Goal: Information Seeking & Learning: Check status

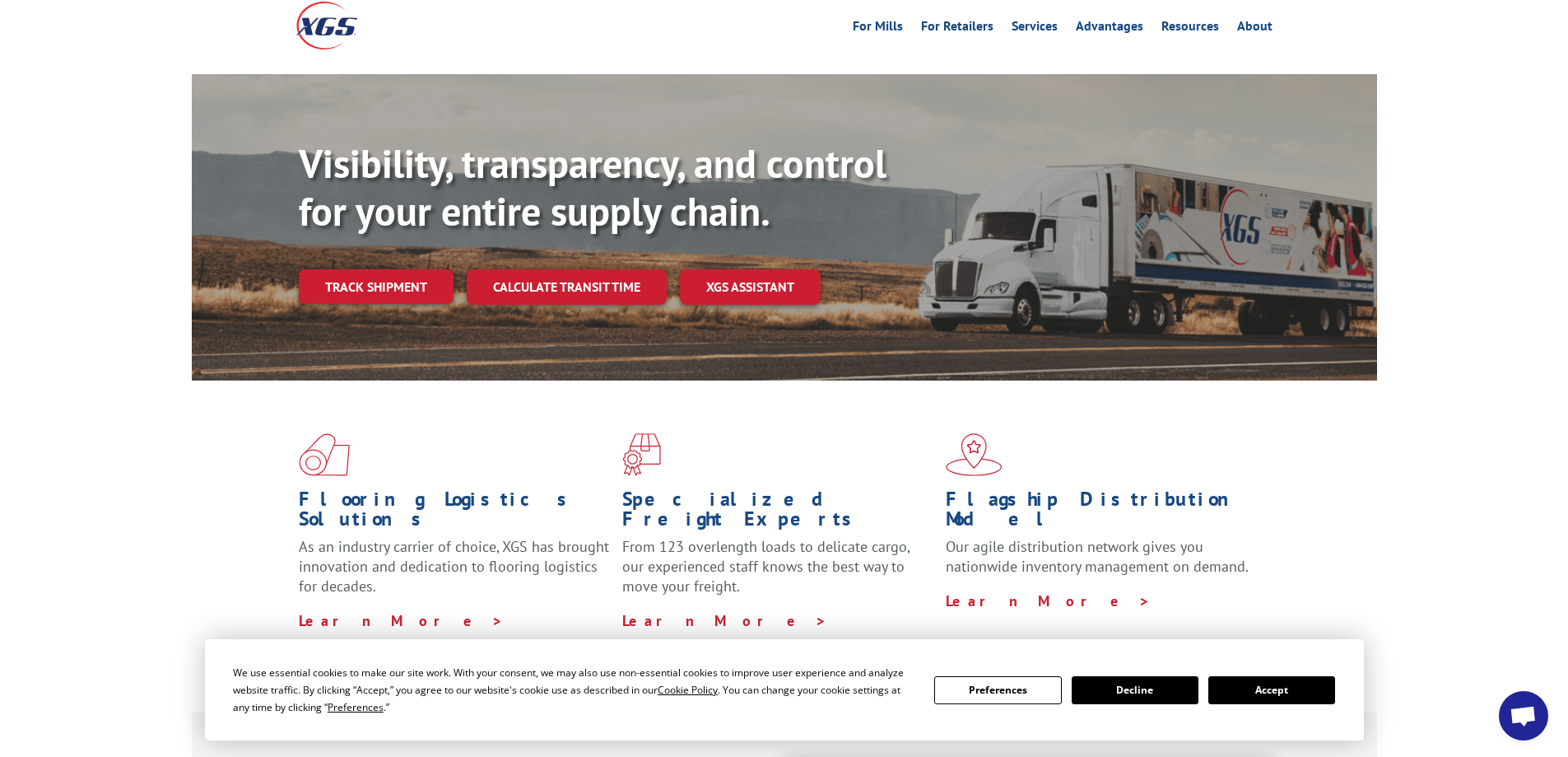
scroll to position [165, 0]
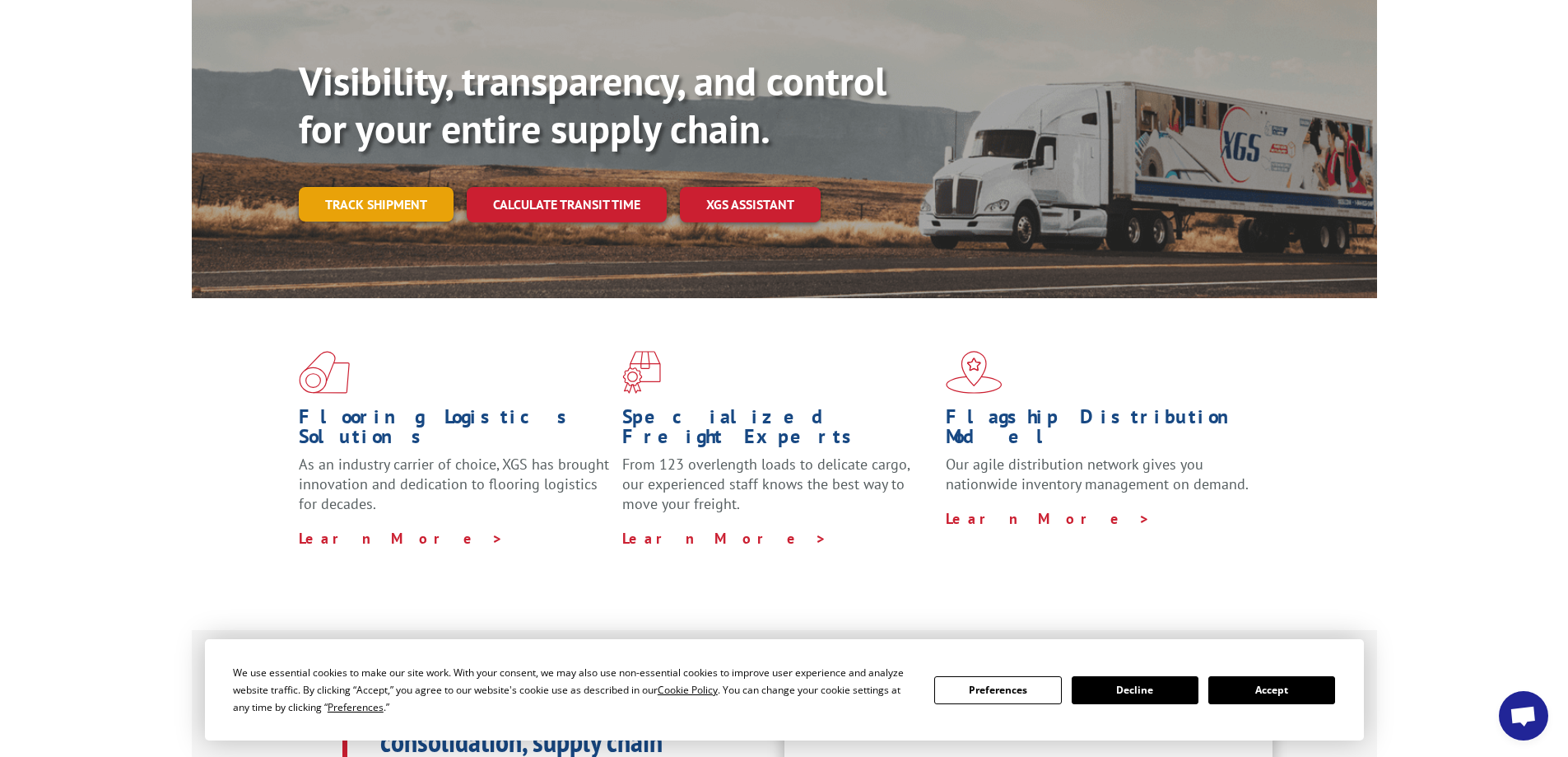
click at [364, 187] on link "Track shipment" at bounding box center [375, 204] width 155 height 35
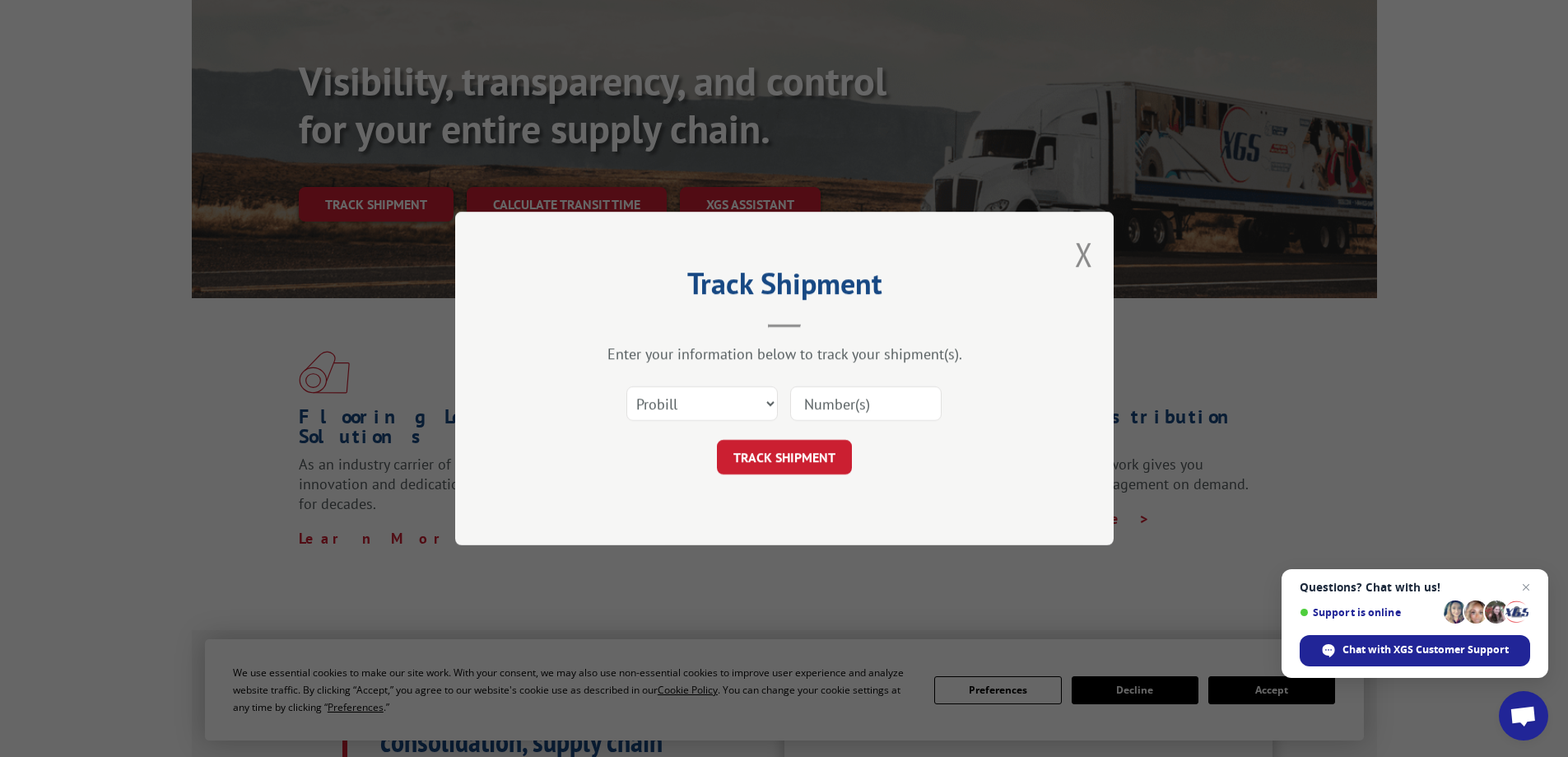
click at [803, 406] on input at bounding box center [866, 403] width 151 height 35
type input "612014"
click at [778, 457] on button "TRACK SHIPMENT" at bounding box center [784, 457] width 135 height 35
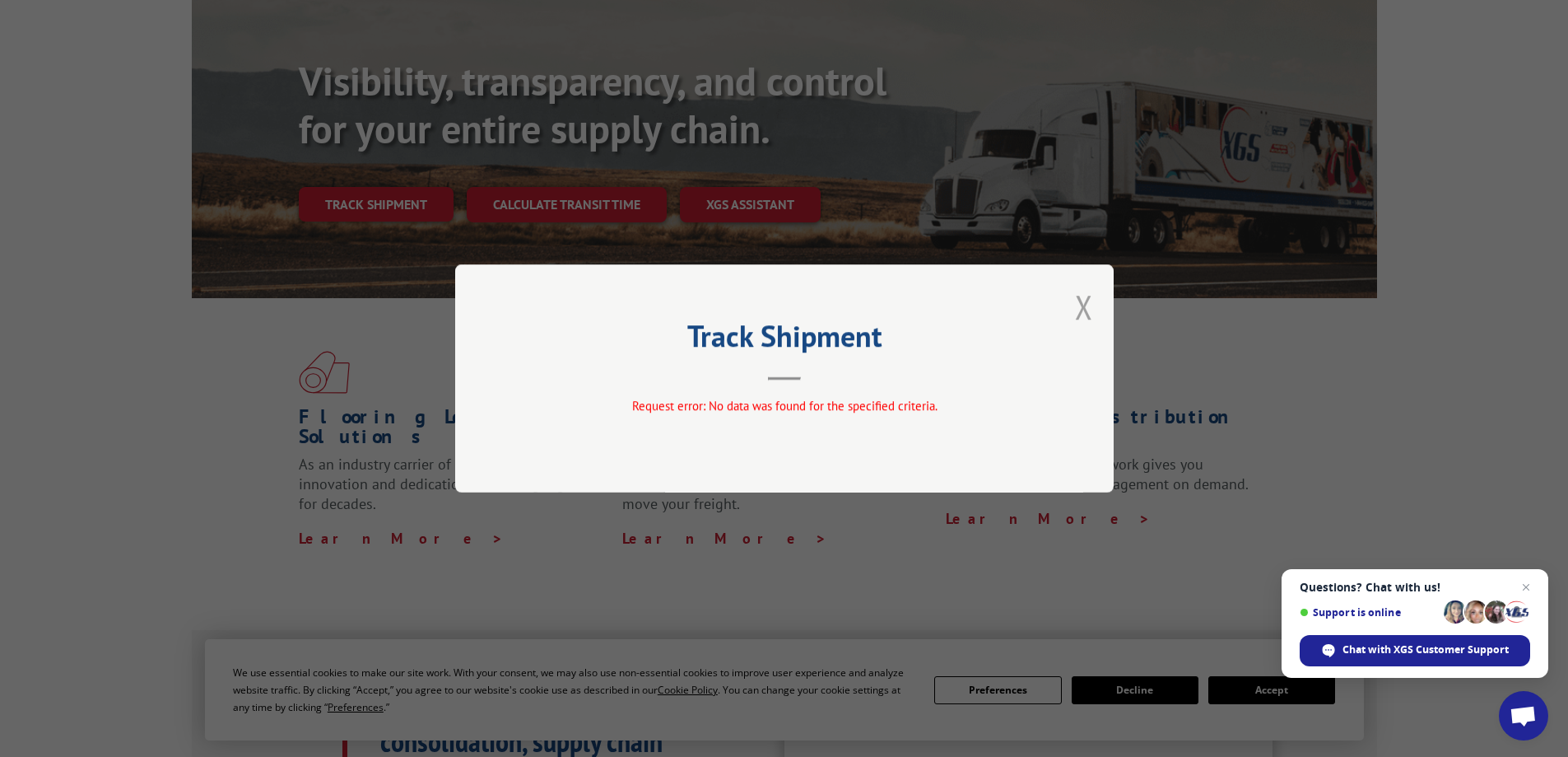
click at [1081, 301] on button "Close modal" at bounding box center [1084, 306] width 18 height 43
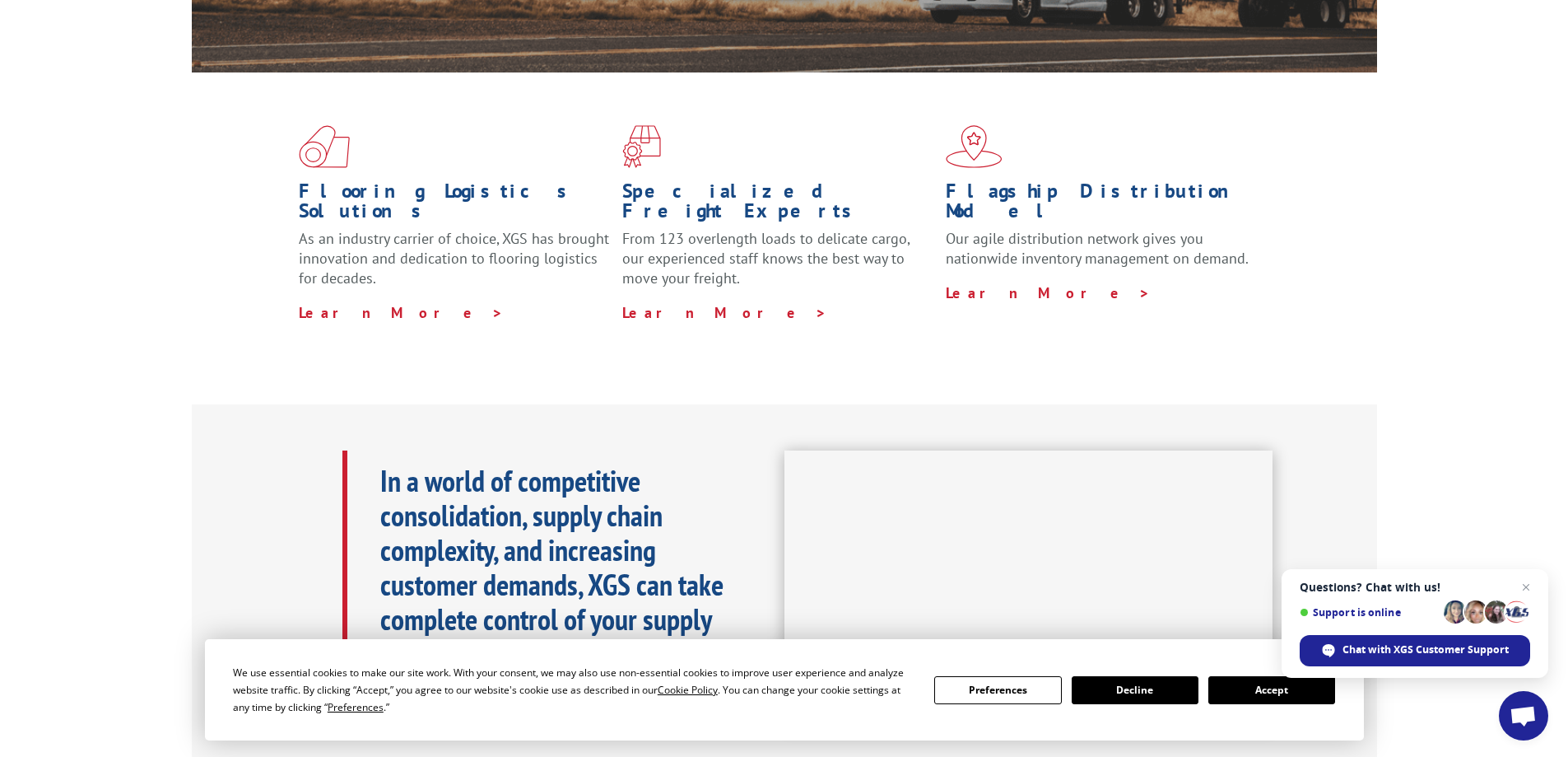
scroll to position [411, 0]
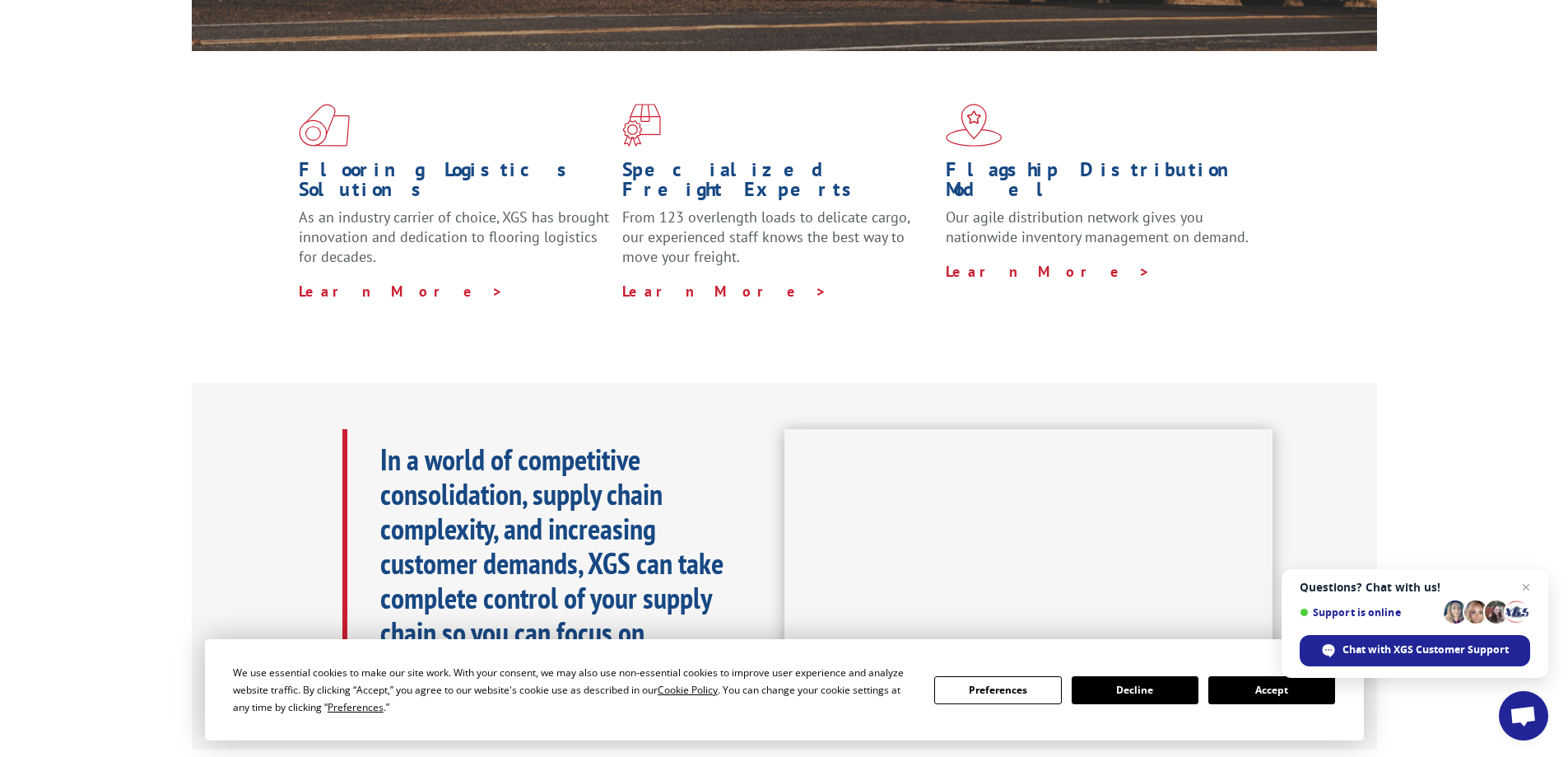
click at [1222, 698] on button "Accept" at bounding box center [1272, 690] width 126 height 28
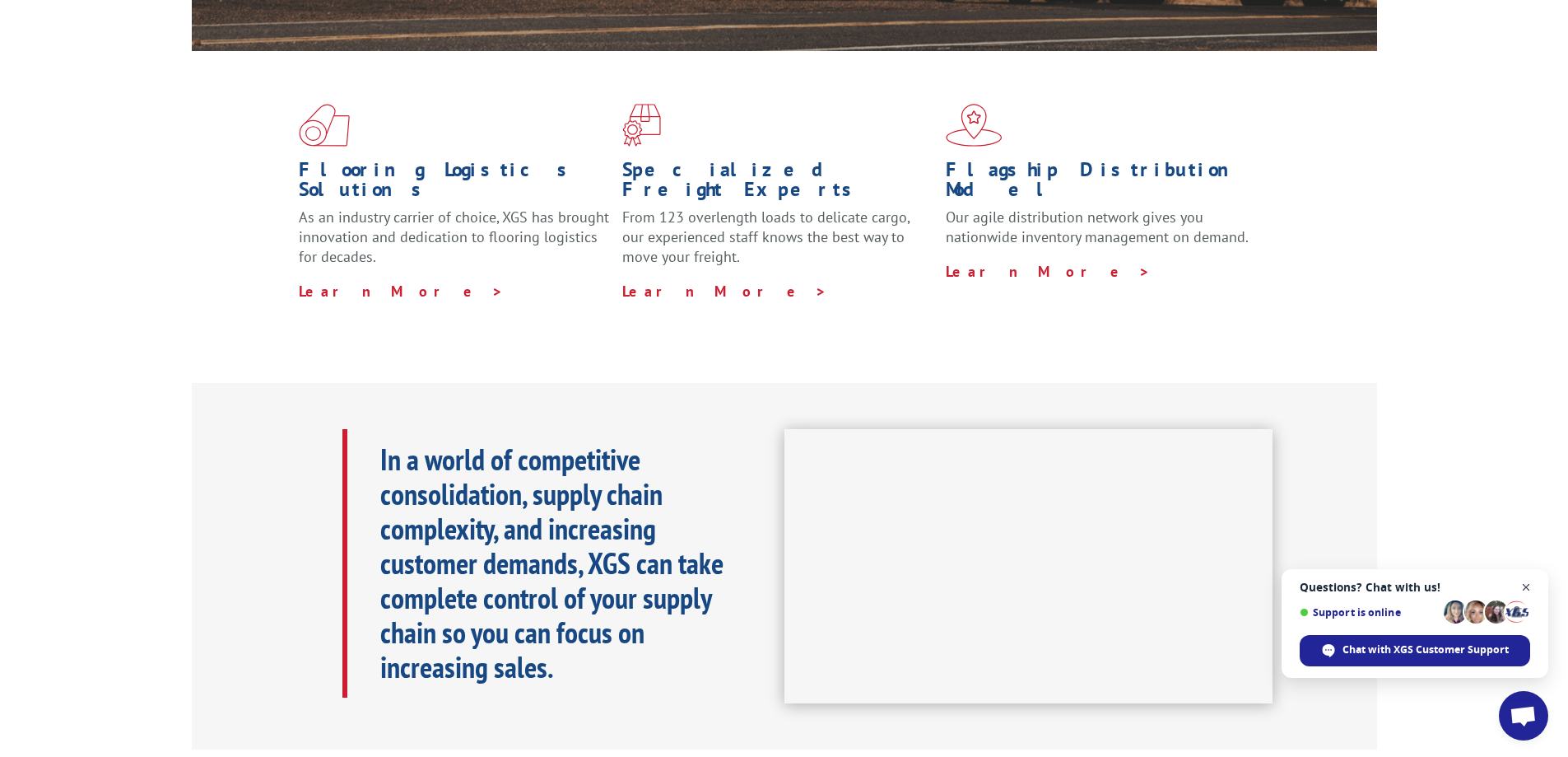
click at [1522, 583] on span "Close chat" at bounding box center [1526, 587] width 21 height 21
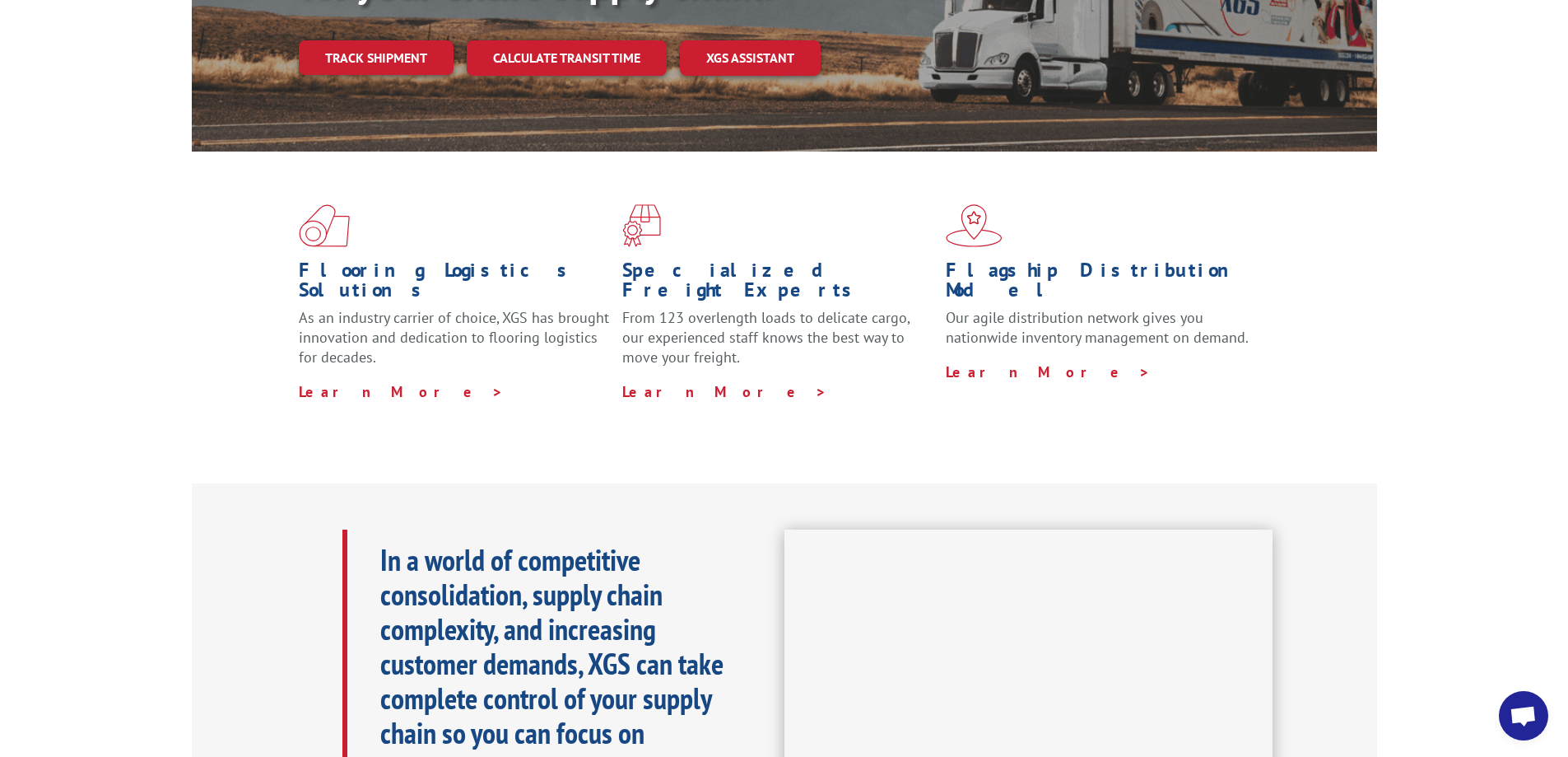
scroll to position [0, 0]
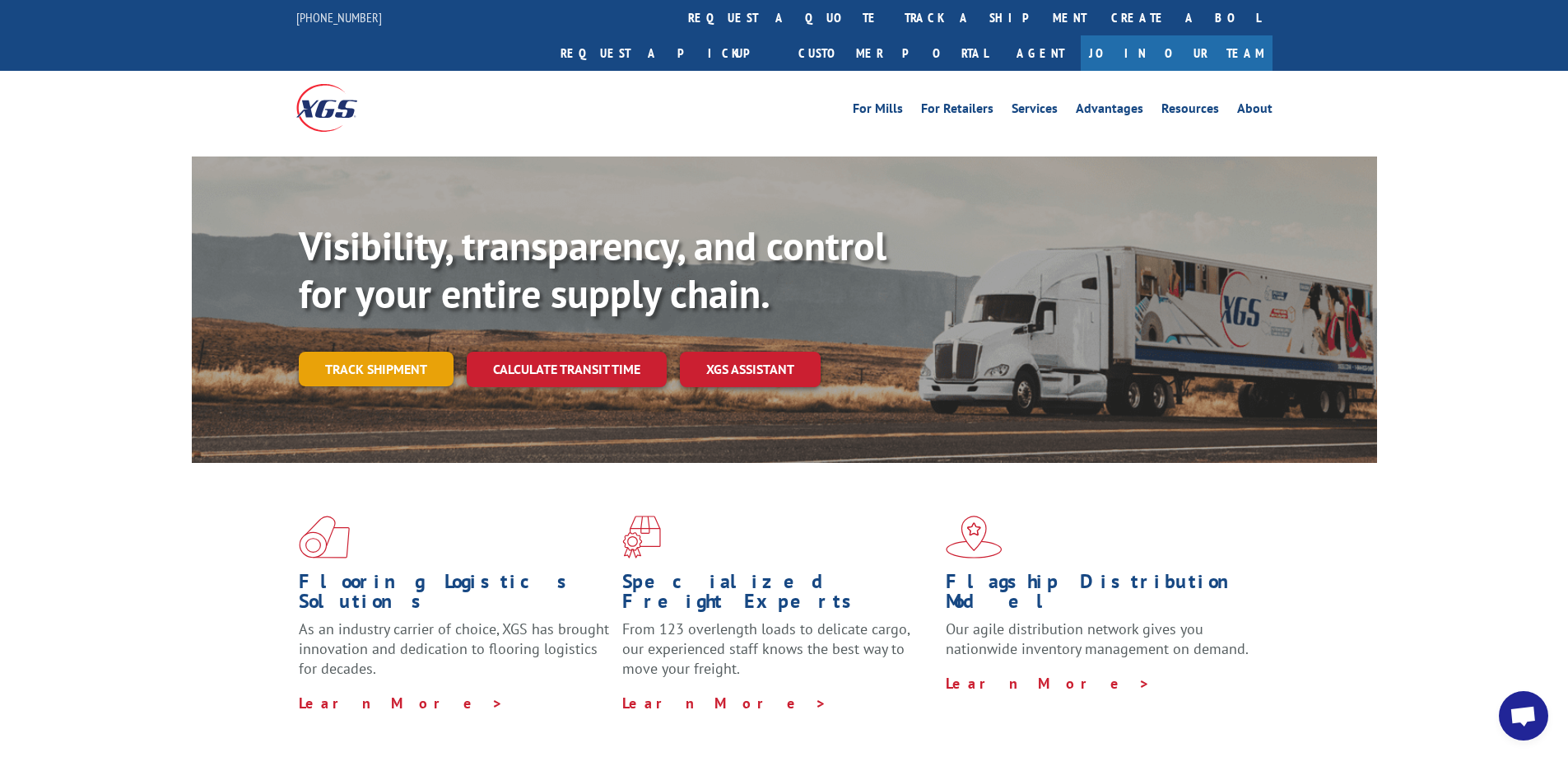
click at [407, 352] on link "Track shipment" at bounding box center [375, 369] width 155 height 35
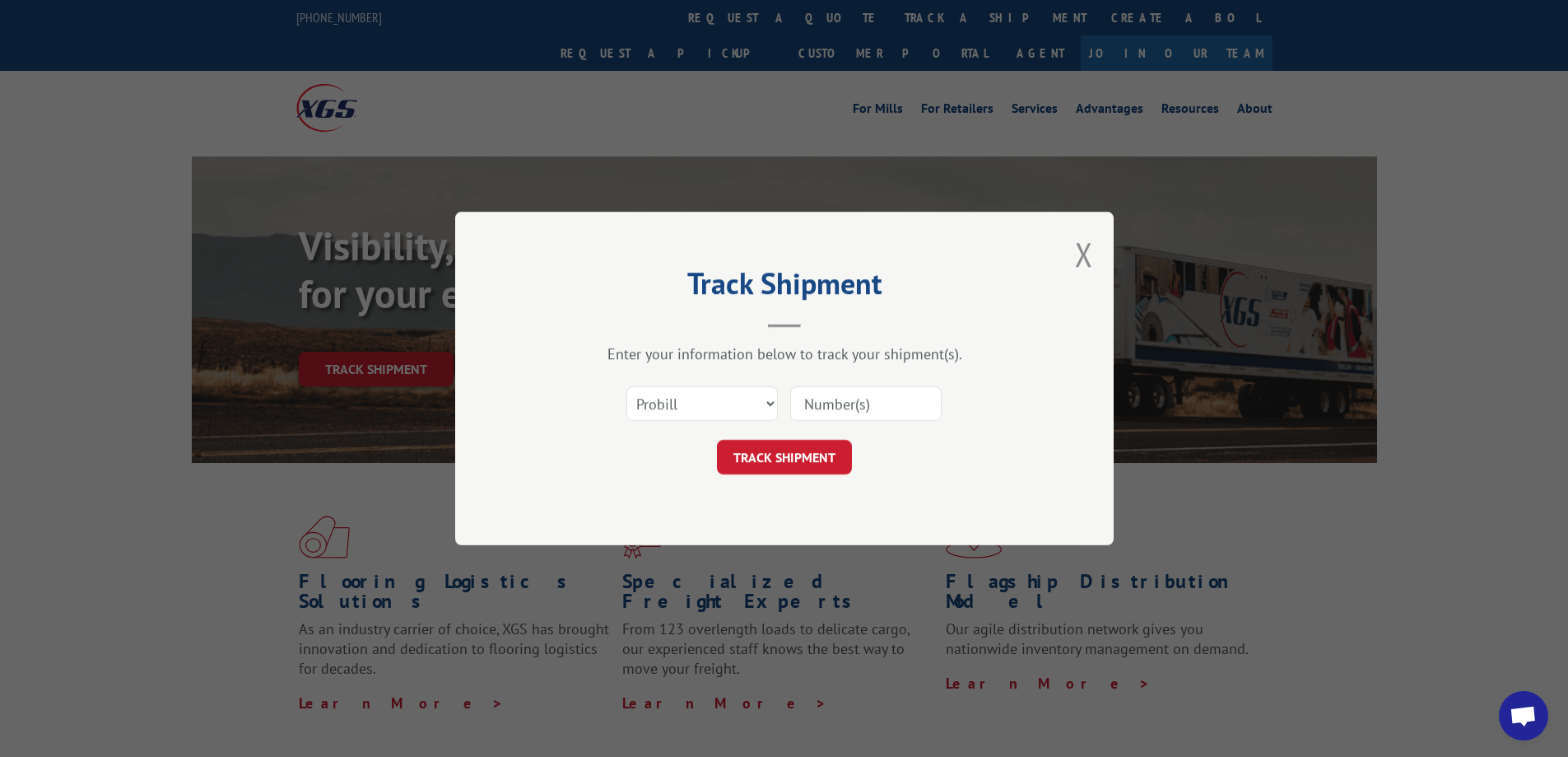
click at [830, 397] on input at bounding box center [866, 403] width 151 height 35
type input "612014"
click at [783, 463] on button "TRACK SHIPMENT" at bounding box center [784, 457] width 135 height 35
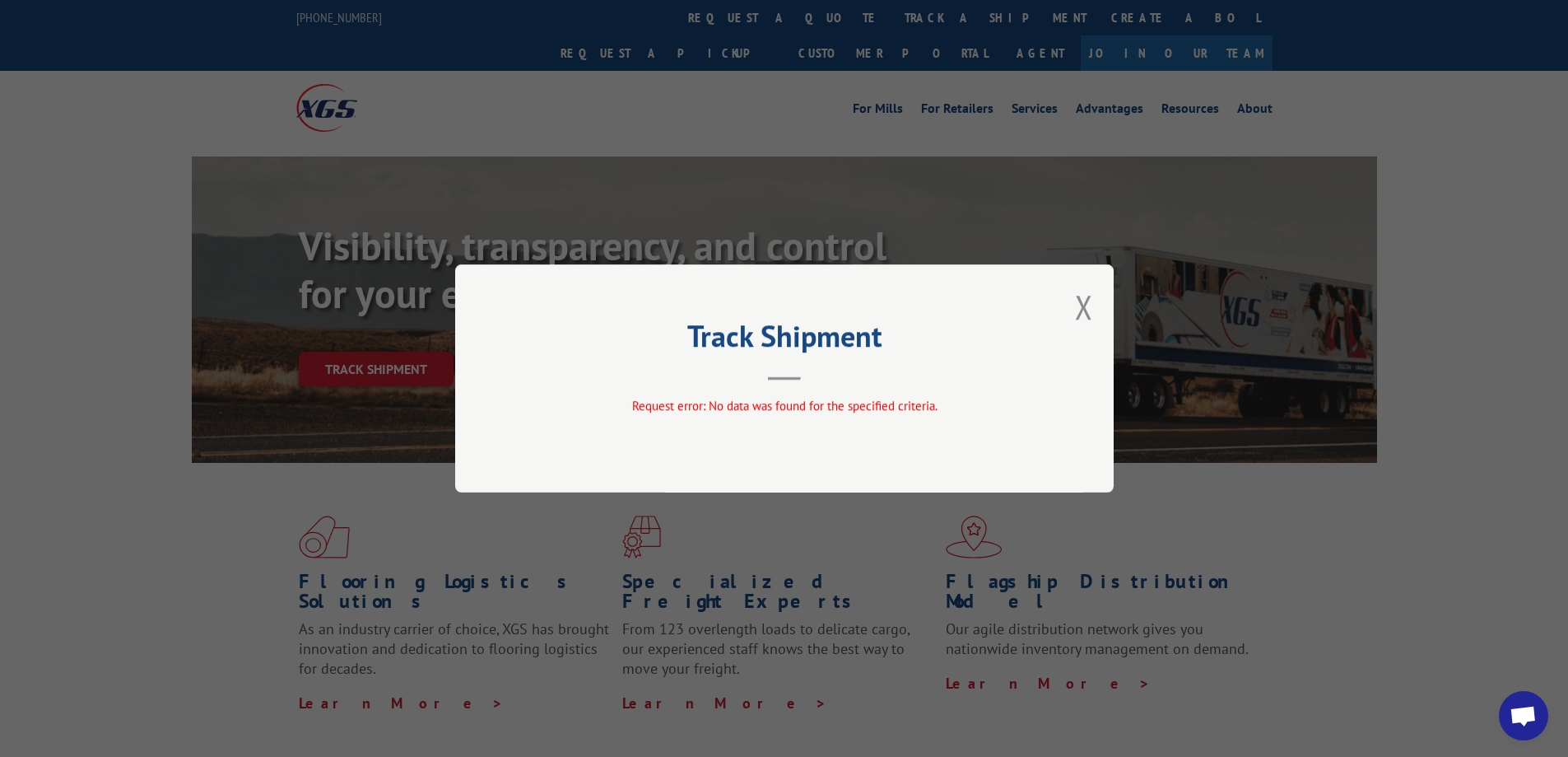
click at [1073, 307] on div "Track Shipment Request error: No data was found for the specified criteria." at bounding box center [784, 378] width 658 height 228
click at [1084, 308] on button "Close modal" at bounding box center [1084, 306] width 18 height 43
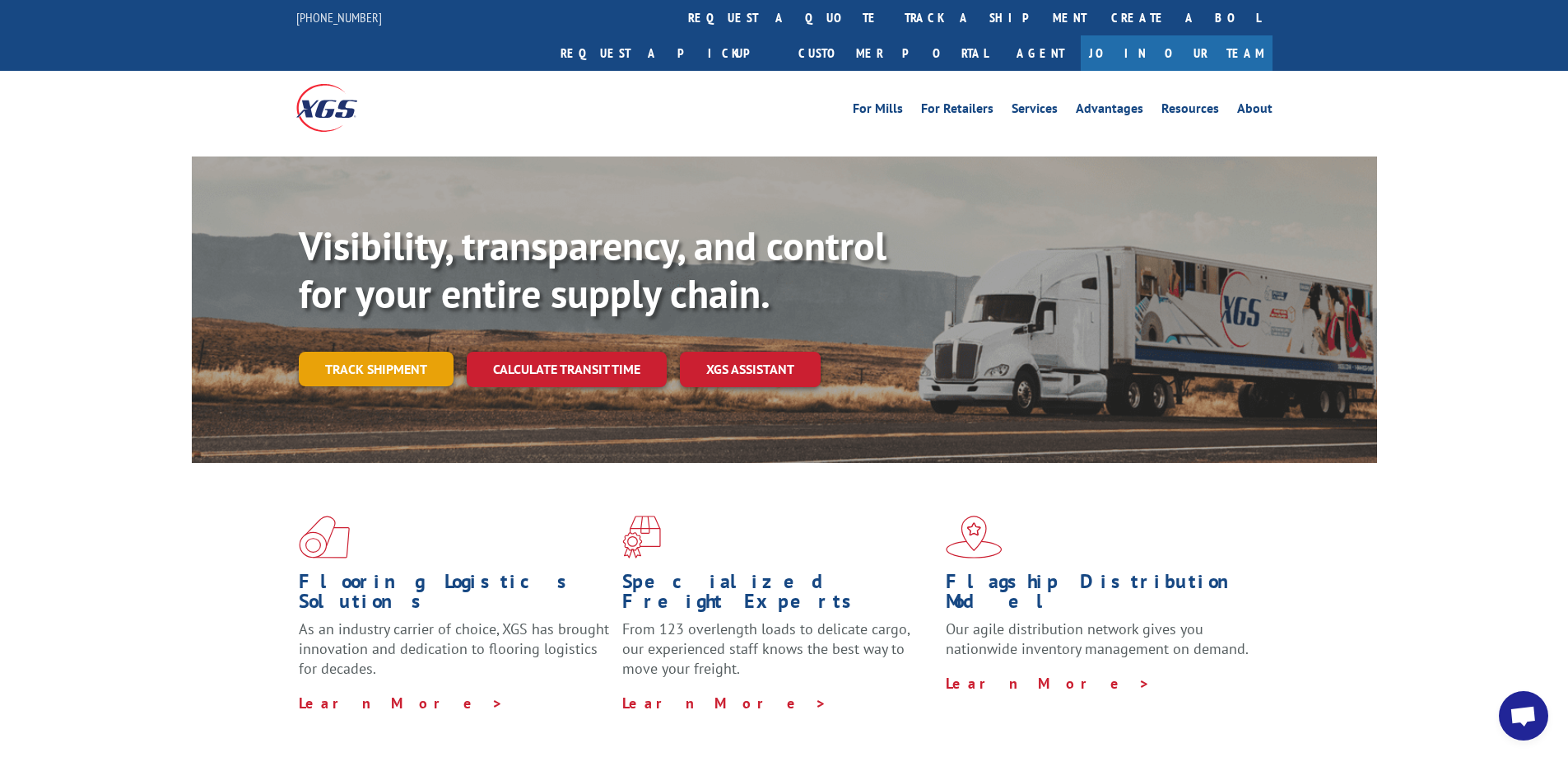
click at [392, 352] on link "Track shipment" at bounding box center [375, 369] width 155 height 35
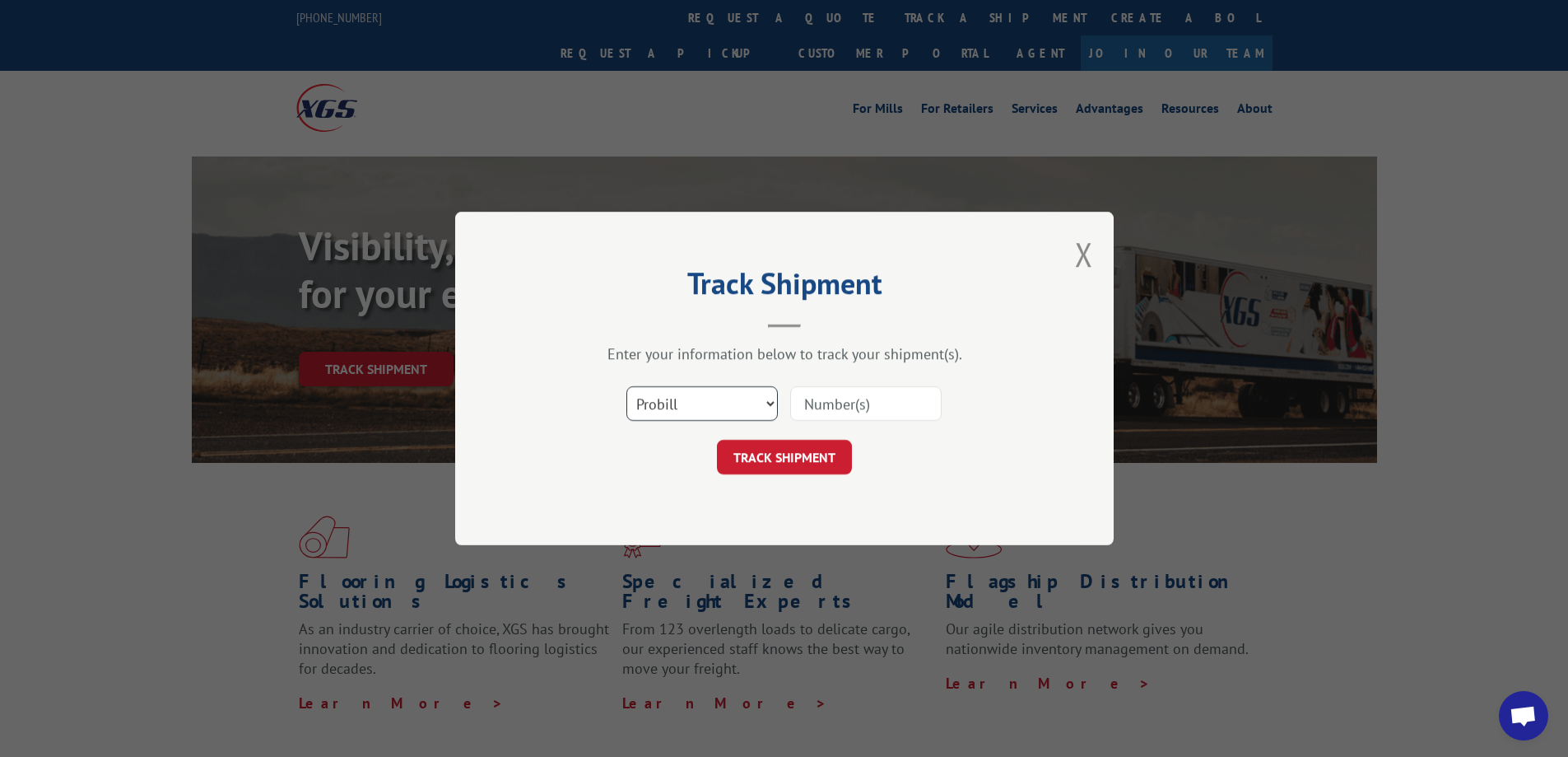
click at [772, 402] on select "Select category... Probill BOL PO" at bounding box center [701, 403] width 151 height 35
select select "bol"
click at [626, 386] on select "Select category... Probill BOL PO" at bounding box center [701, 403] width 151 height 35
click at [870, 408] on input at bounding box center [866, 403] width 151 height 35
type input "612014"
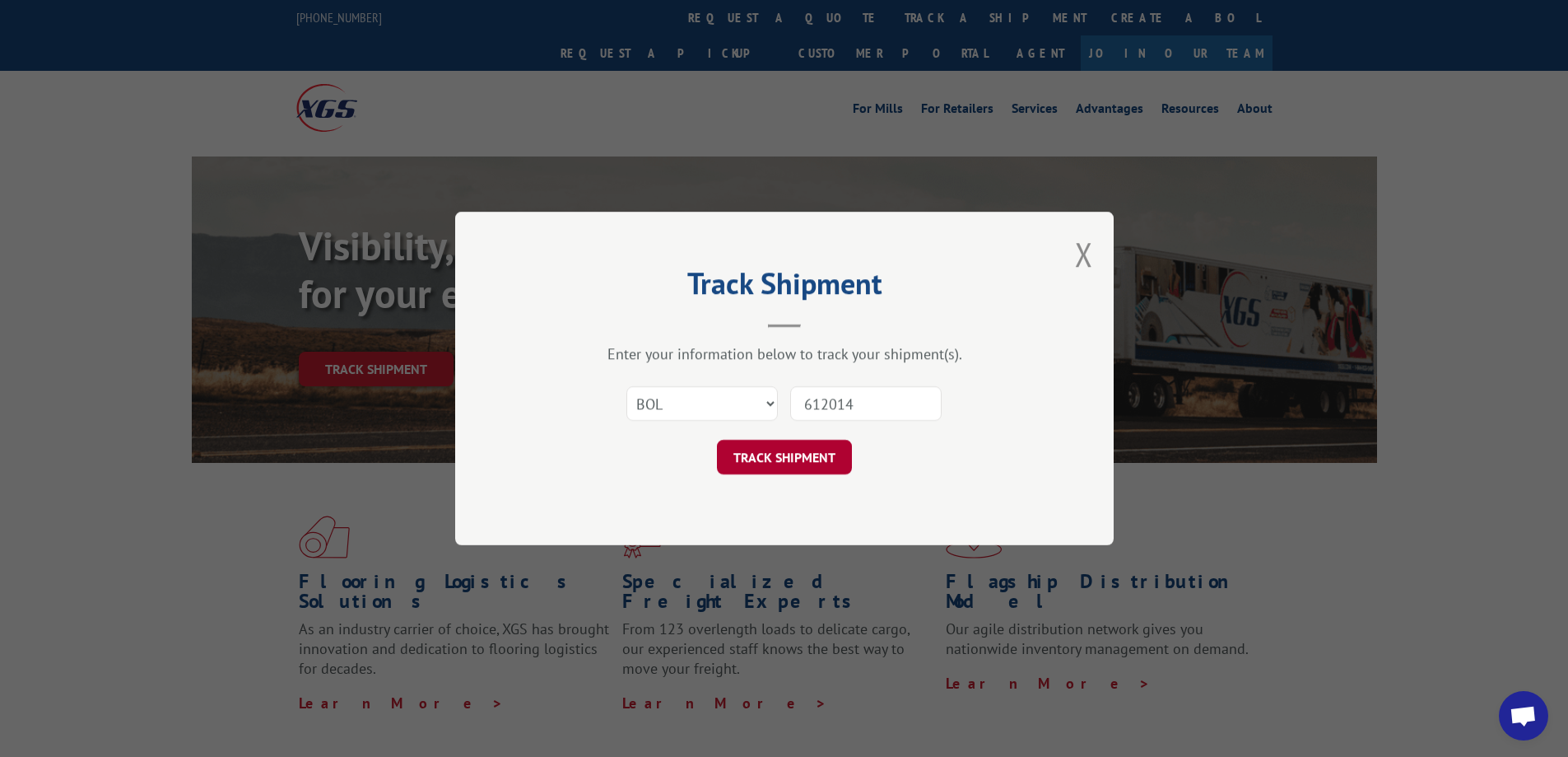
click at [748, 461] on button "TRACK SHIPMENT" at bounding box center [784, 457] width 135 height 35
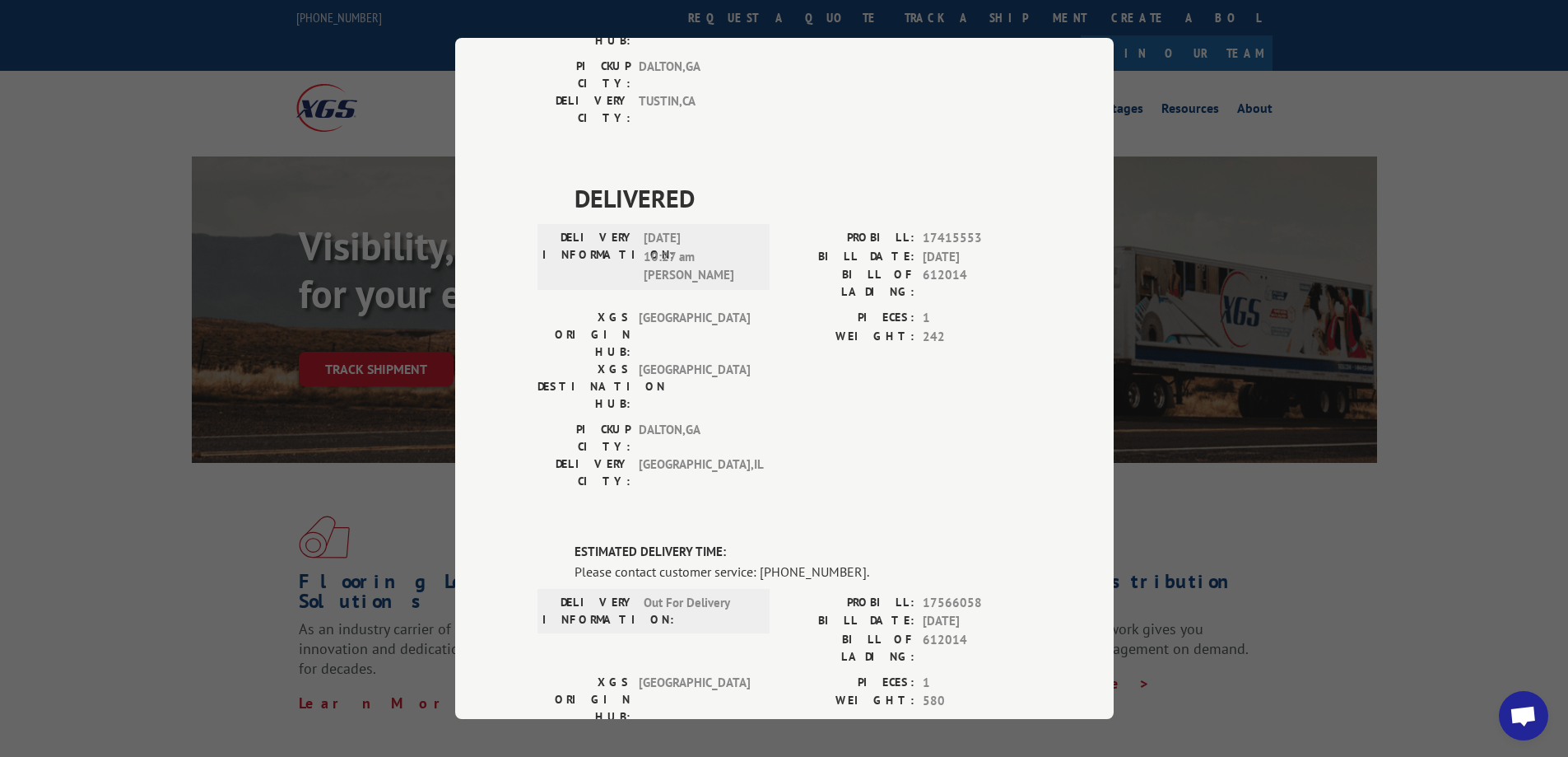
scroll to position [338, 0]
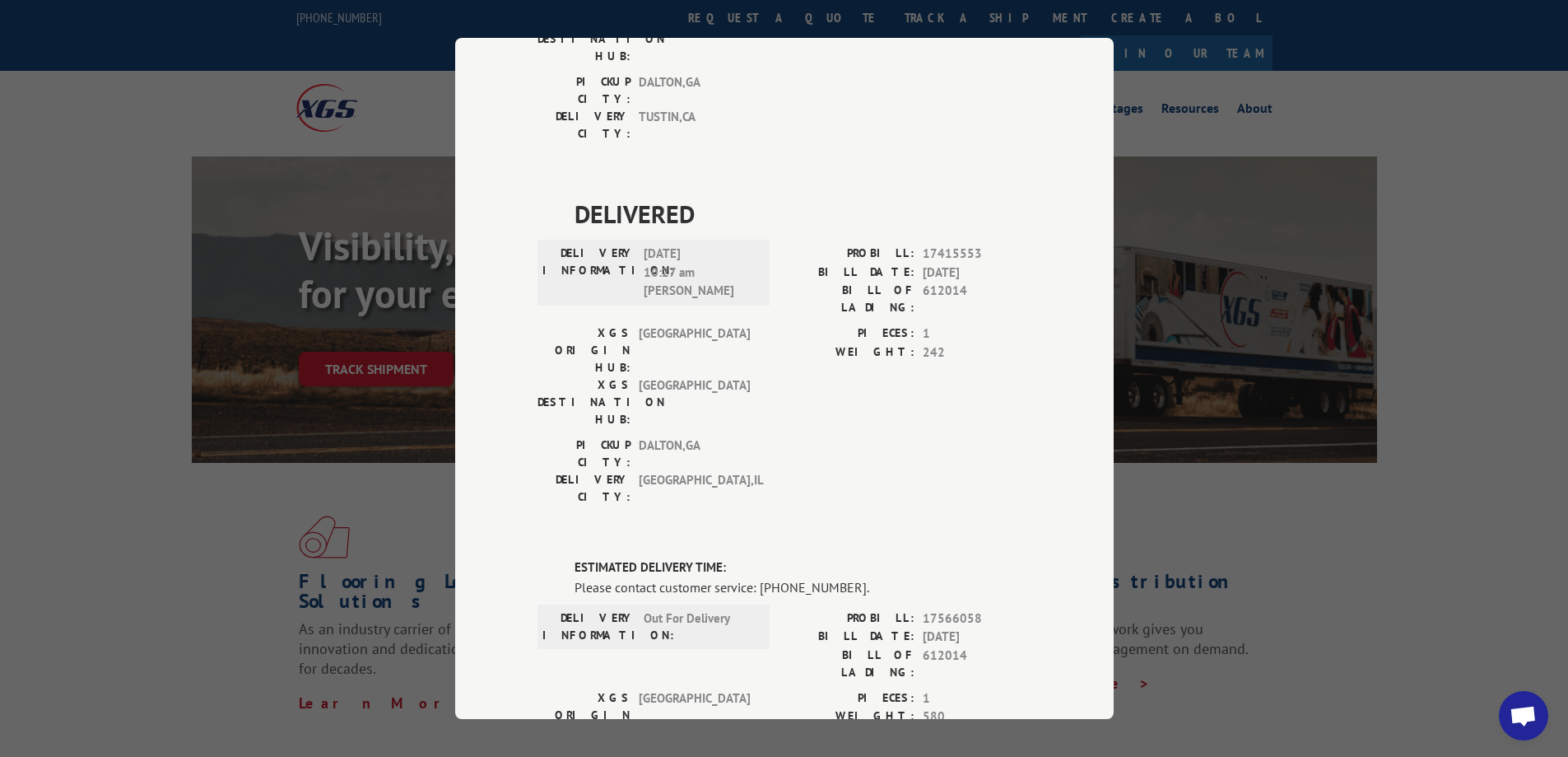
click at [934, 264] on span "[DATE]" at bounding box center [977, 273] width 109 height 19
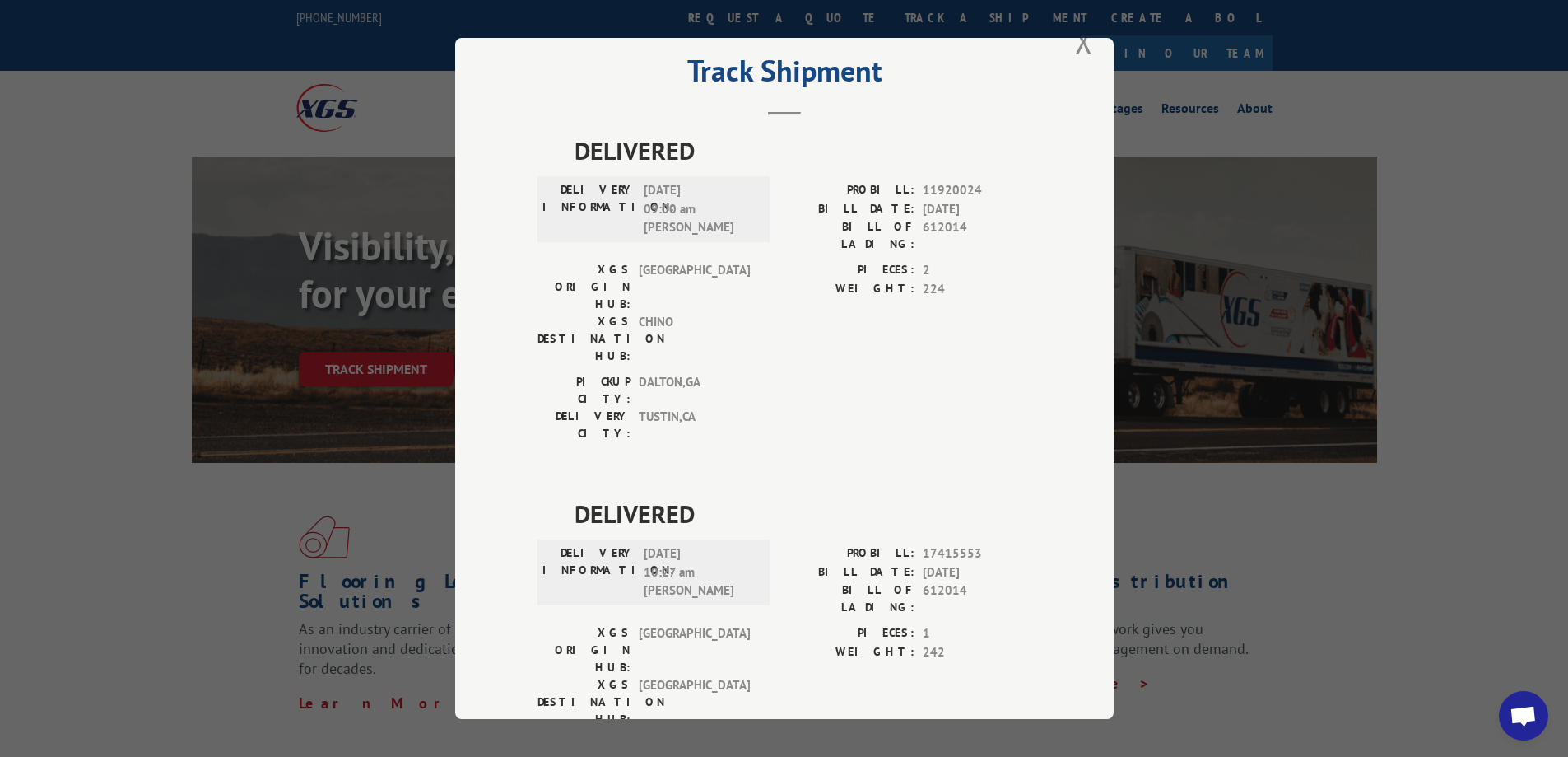
scroll to position [0, 0]
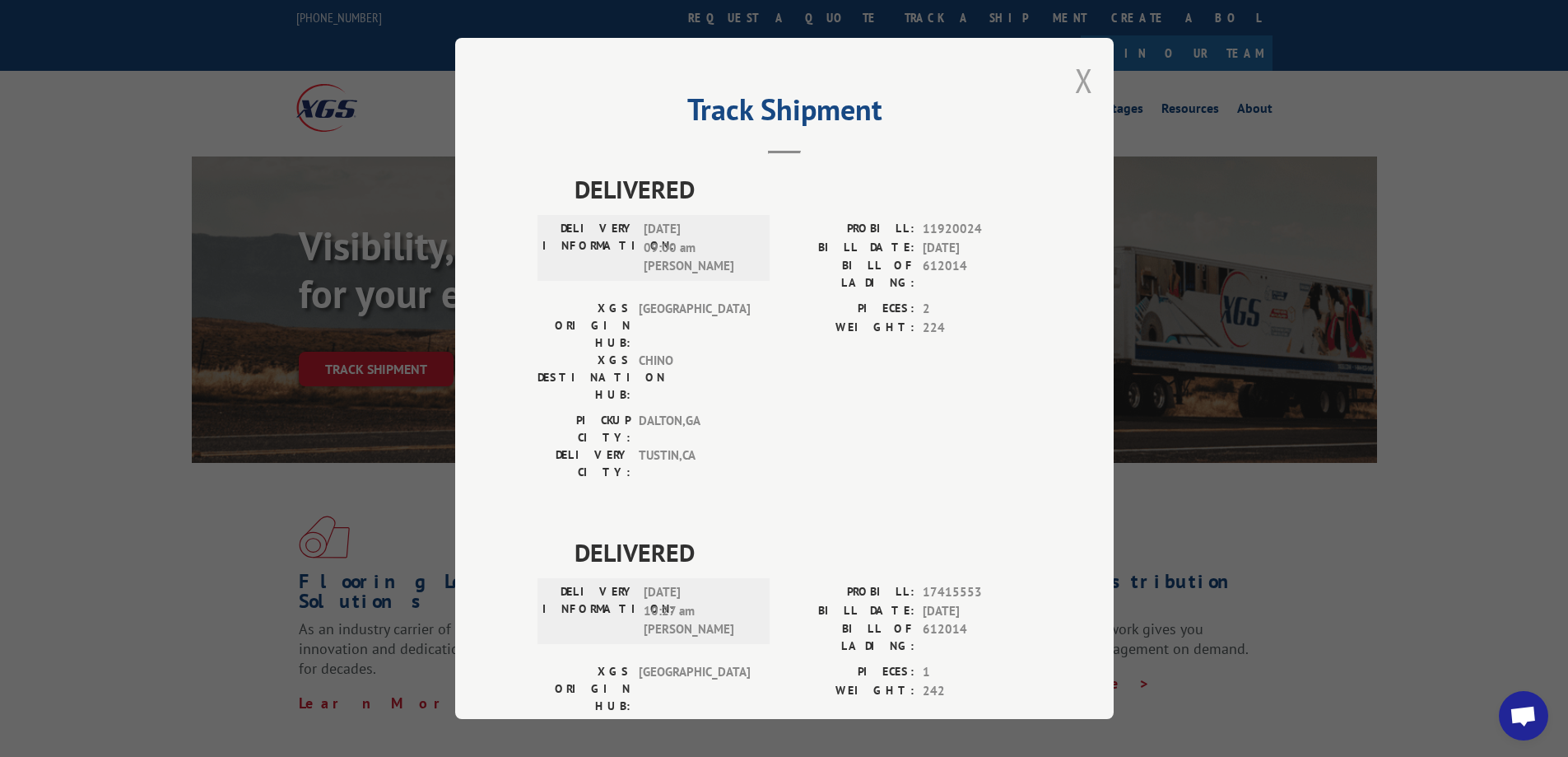
click at [1085, 79] on button "Close modal" at bounding box center [1084, 80] width 18 height 43
